Goal: Check status

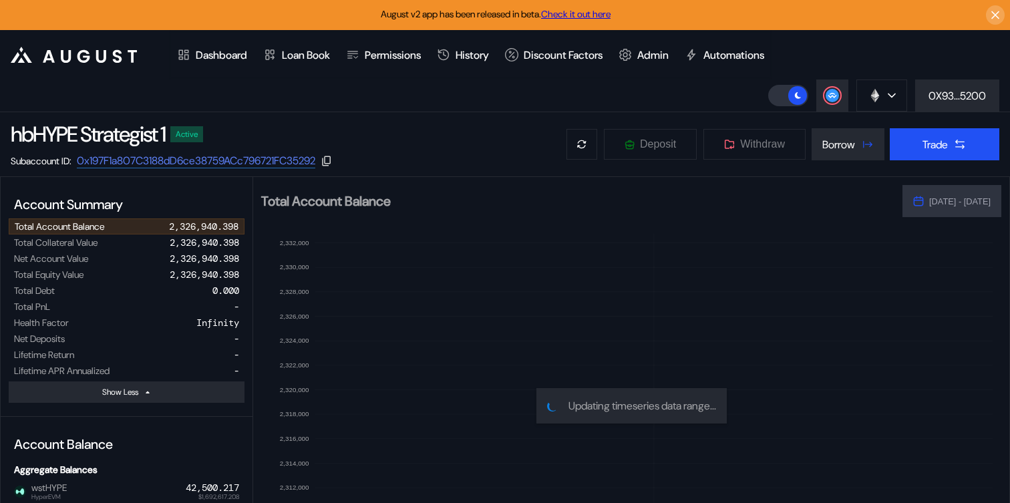
select select "*"
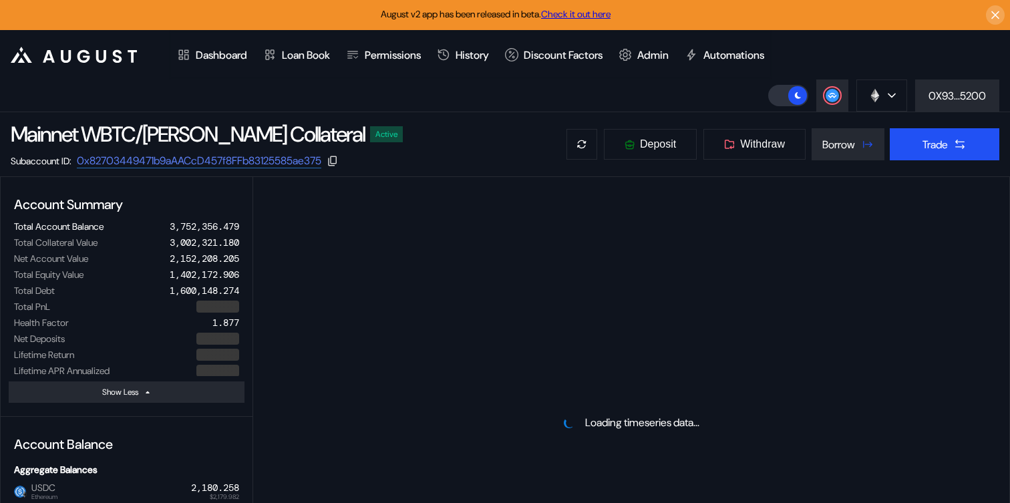
select select "*"
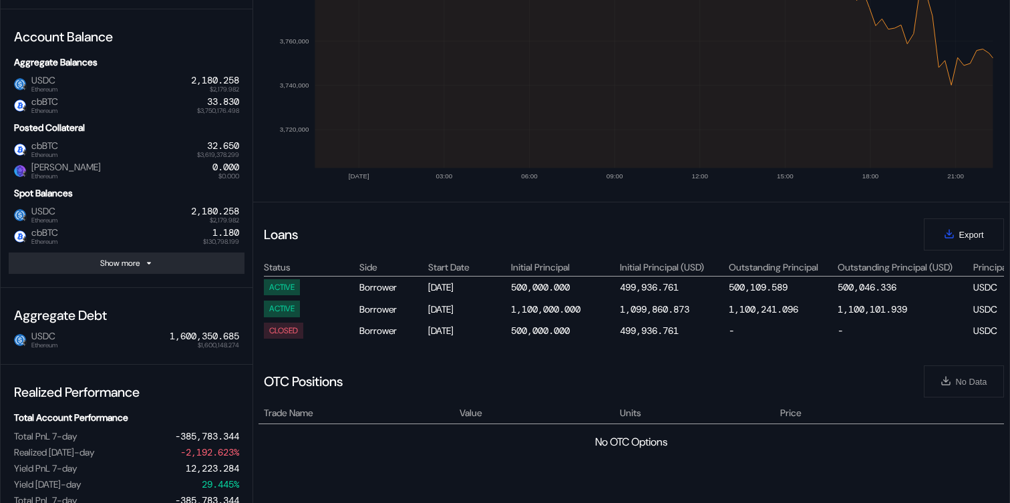
scroll to position [404, 0]
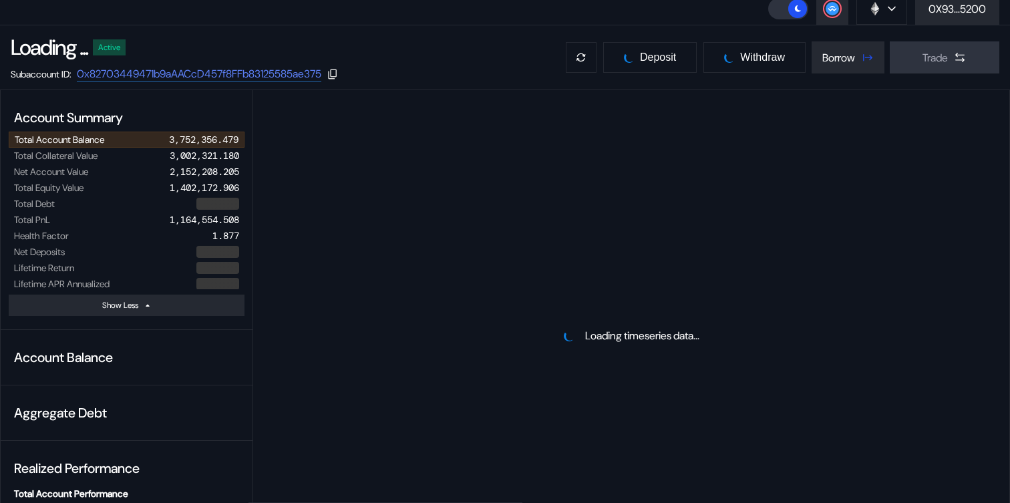
select select "*"
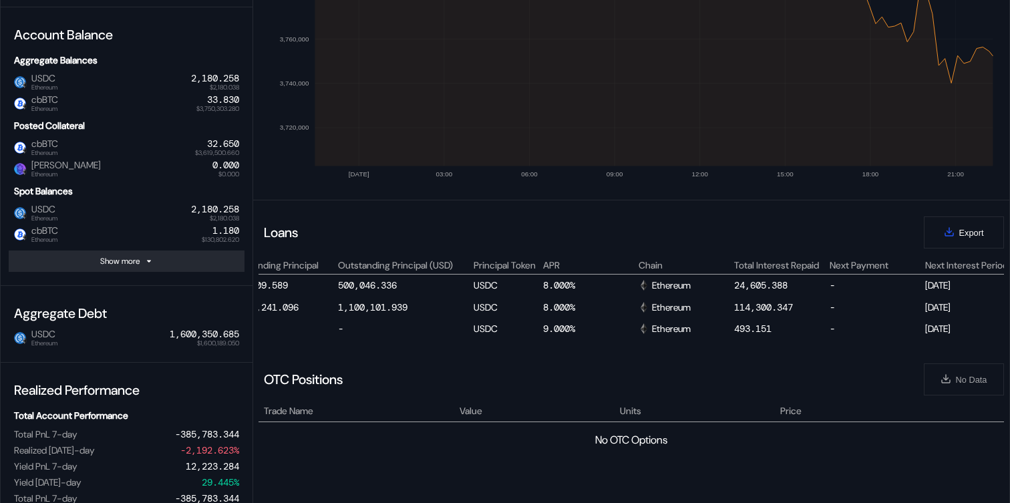
scroll to position [0, 0]
